Goal: Transaction & Acquisition: Obtain resource

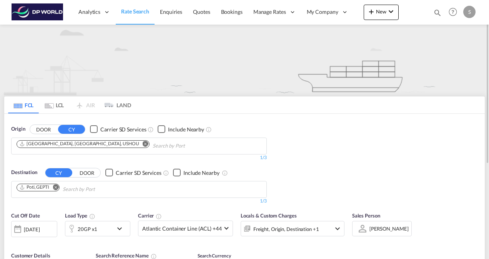
click at [58, 188] on md-icon "Remove" at bounding box center [56, 187] width 6 height 6
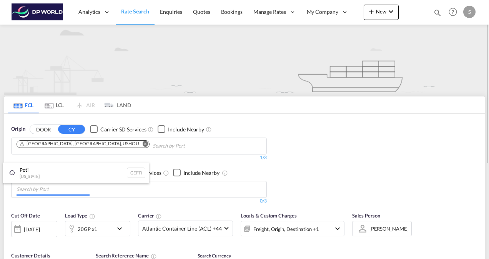
click at [37, 190] on body "Analytics Reports Dashboard Rate Search Enquiries Quotes Bookings" at bounding box center [244, 129] width 489 height 259
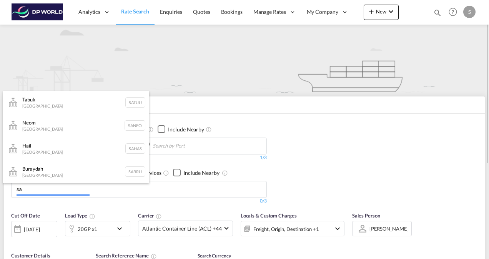
type input "s"
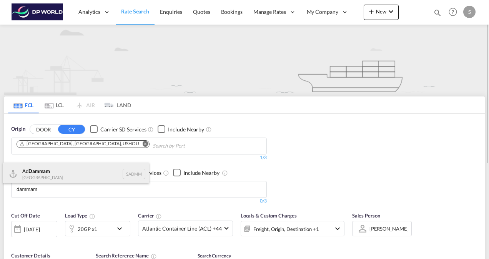
type input "dammam"
click at [36, 170] on div "Ad Dammam [GEOGRAPHIC_DATA] [GEOGRAPHIC_DATA]" at bounding box center [76, 174] width 146 height 23
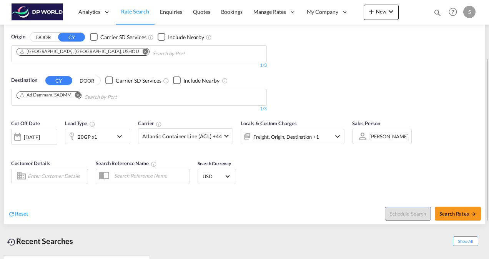
scroll to position [104, 0]
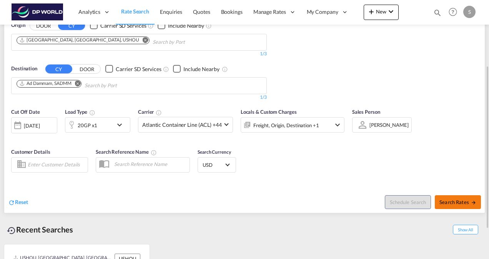
click at [460, 202] on span "Search Rates" at bounding box center [458, 202] width 37 height 6
type input "USHOU to SADMM / [DATE]"
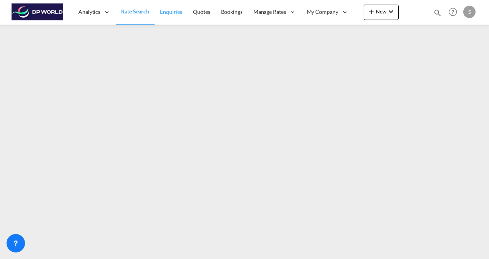
click at [171, 12] on span "Enquiries" at bounding box center [171, 11] width 22 height 7
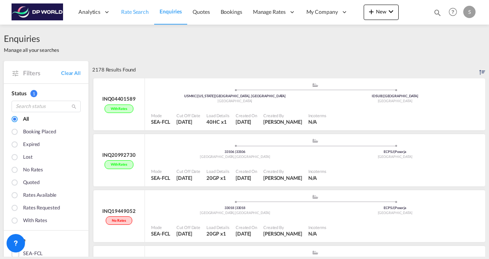
click at [132, 10] on span "Rate Search" at bounding box center [135, 11] width 28 height 7
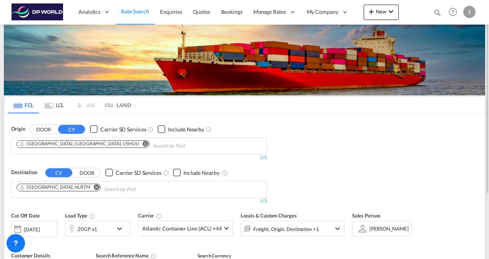
click at [341, 140] on div "Origin DOOR CY Carrier SD Services Include Nearby [GEOGRAPHIC_DATA], [GEOGRAPHI…" at bounding box center [244, 161] width 481 height 95
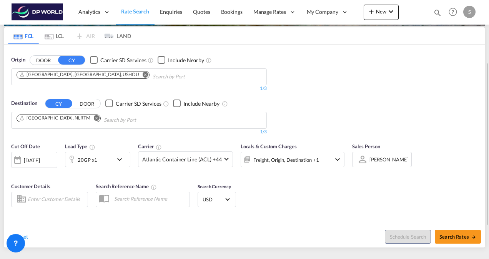
scroll to position [81, 0]
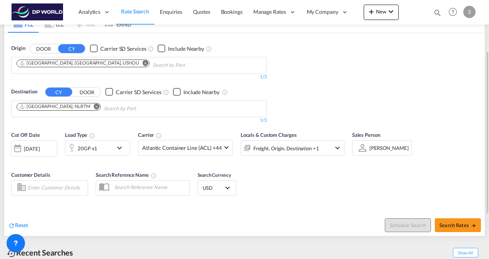
click at [338, 149] on md-icon "icon-chevron-down" at bounding box center [337, 147] width 9 height 9
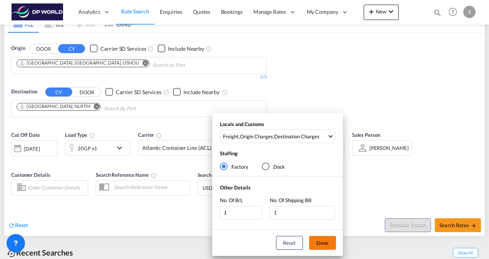
click at [324, 242] on button "Done" at bounding box center [322, 243] width 27 height 14
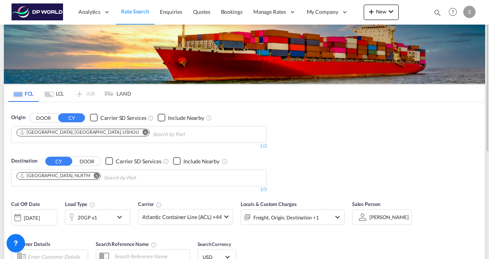
scroll to position [0, 0]
